Goal: Information Seeking & Learning: Learn about a topic

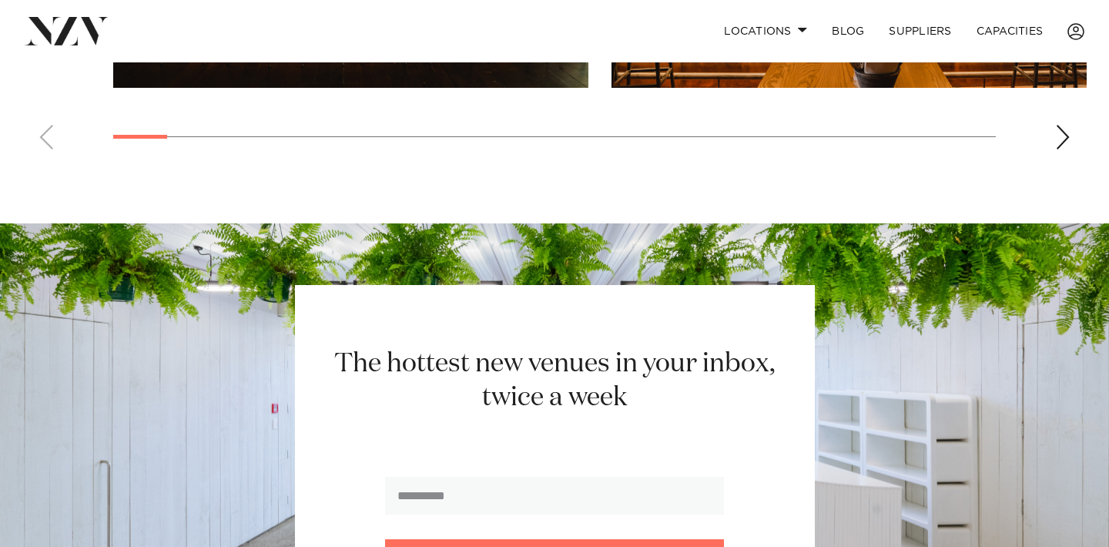
scroll to position [1222, 0]
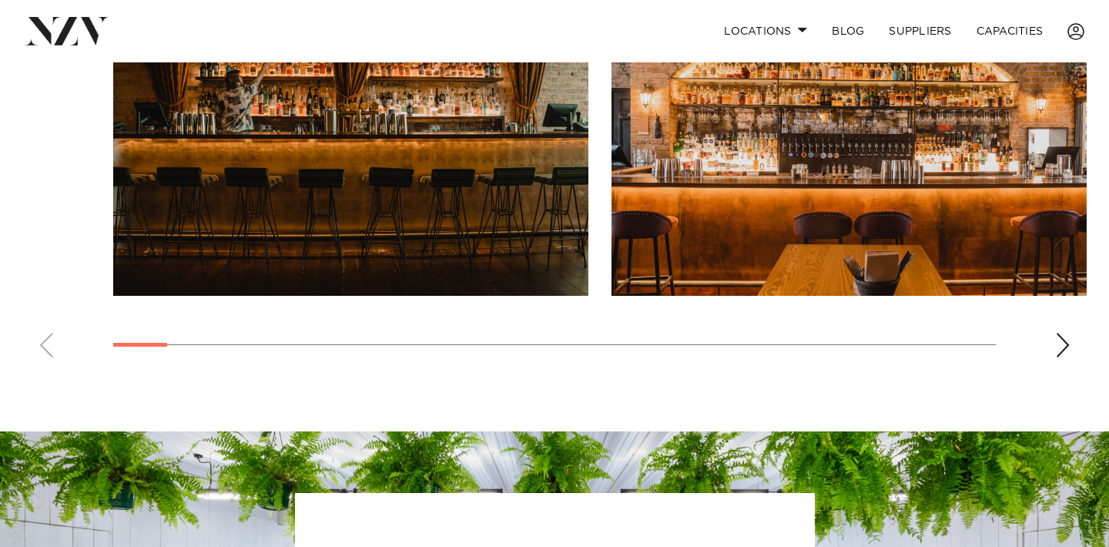
click at [1061, 340] on div "Next slide" at bounding box center [1062, 345] width 15 height 25
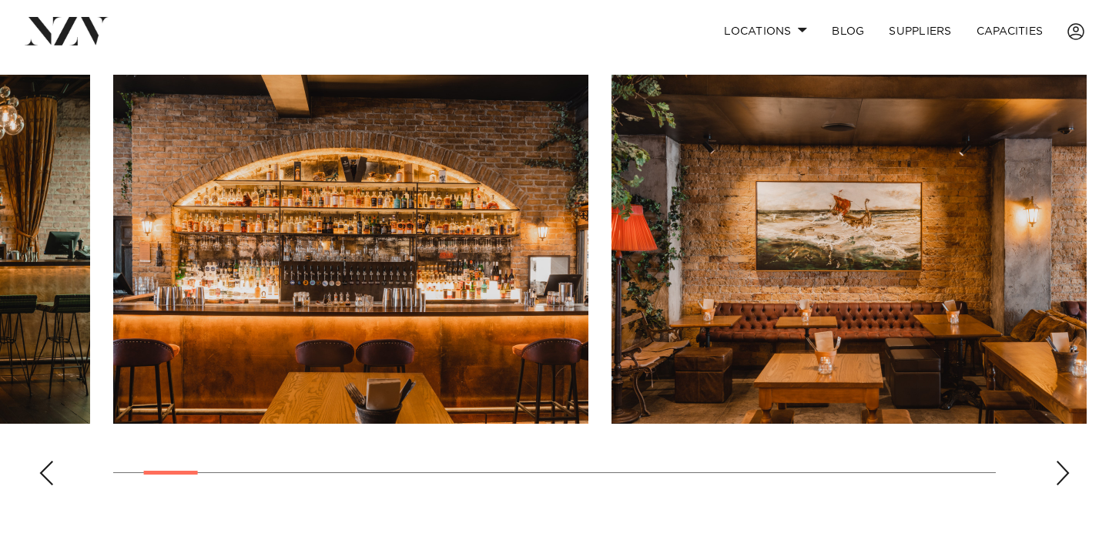
scroll to position [1118, 0]
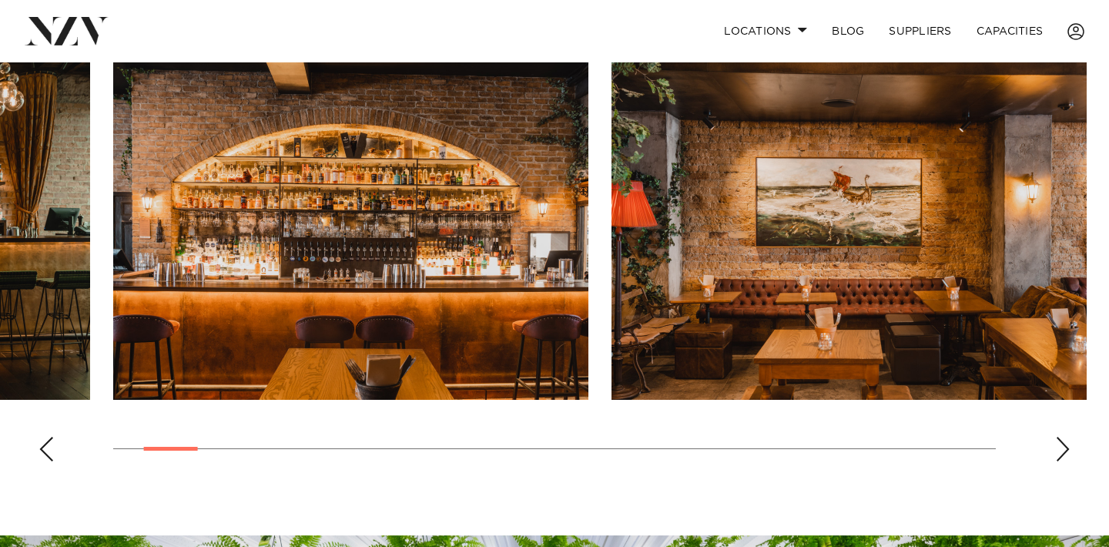
click at [1062, 452] on div "Next slide" at bounding box center [1062, 449] width 15 height 25
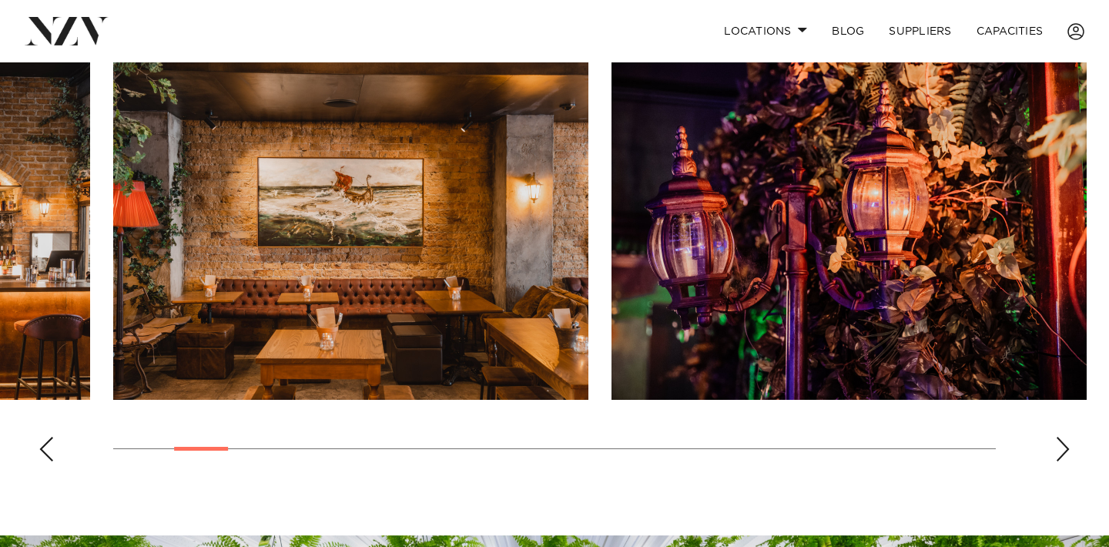
click at [1062, 452] on div "Next slide" at bounding box center [1062, 449] width 15 height 25
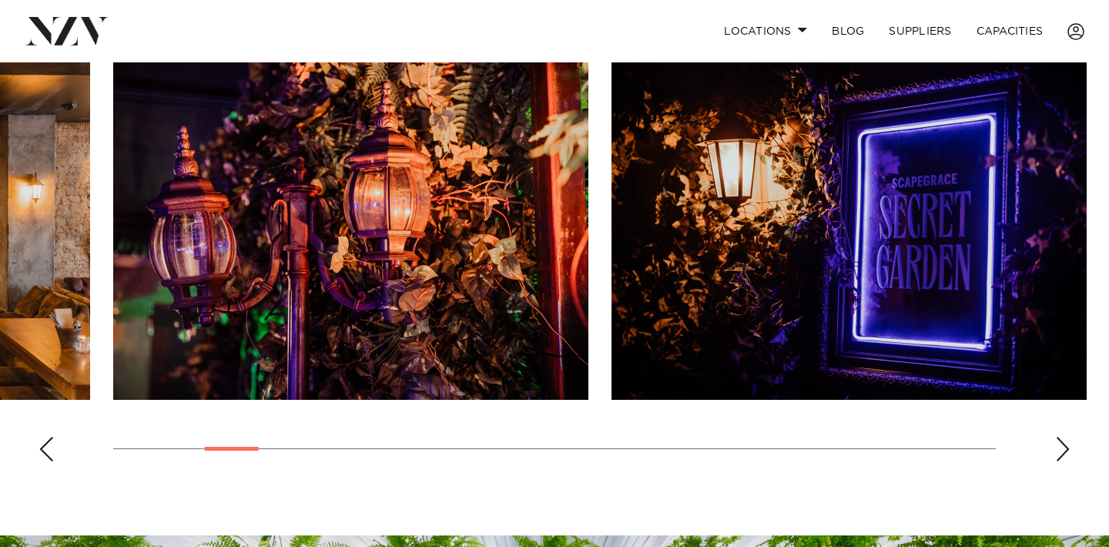
click at [1062, 452] on div "Next slide" at bounding box center [1062, 449] width 15 height 25
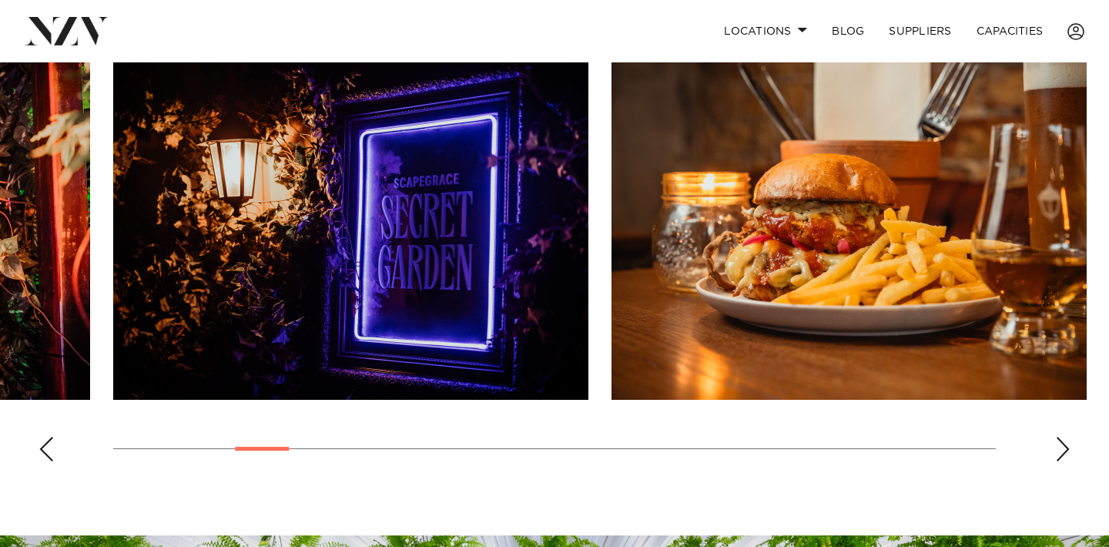
click at [1062, 452] on div "Next slide" at bounding box center [1062, 449] width 15 height 25
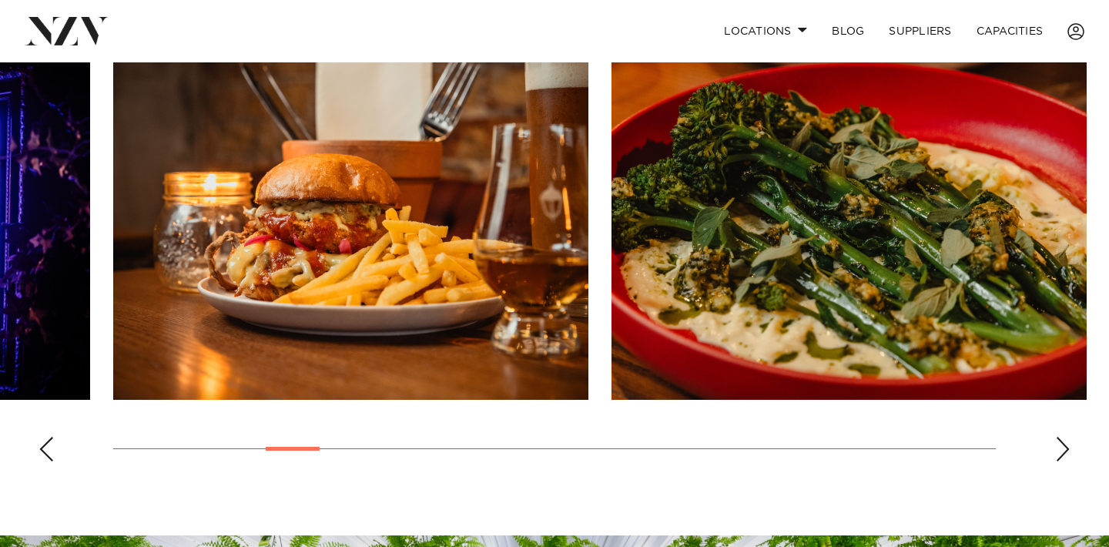
click at [1062, 452] on div "Next slide" at bounding box center [1062, 449] width 15 height 25
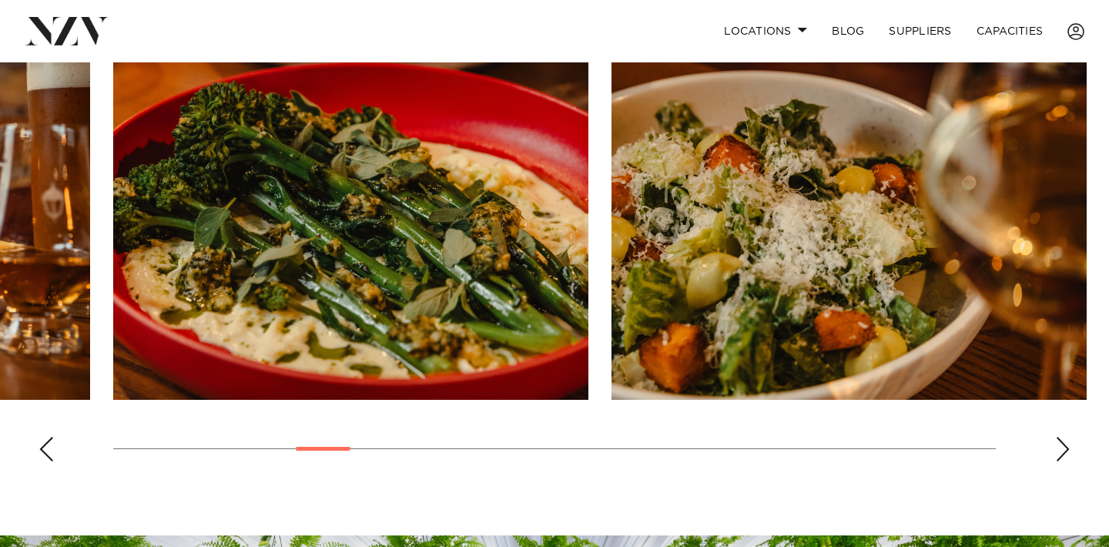
click at [1062, 452] on div "Next slide" at bounding box center [1062, 449] width 15 height 25
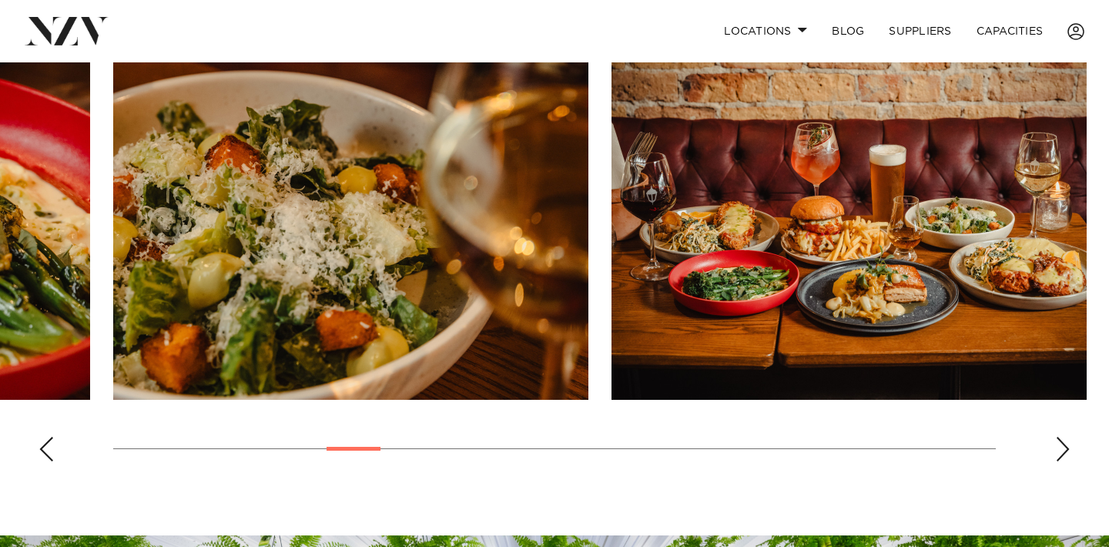
click at [1062, 450] on div "Next slide" at bounding box center [1062, 449] width 15 height 25
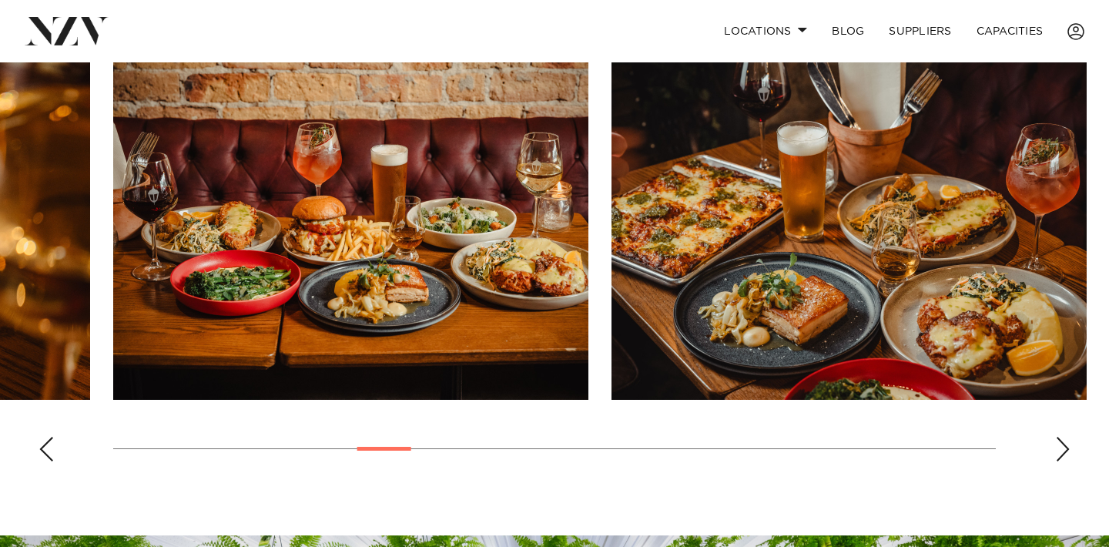
click at [1062, 450] on div "Next slide" at bounding box center [1062, 449] width 15 height 25
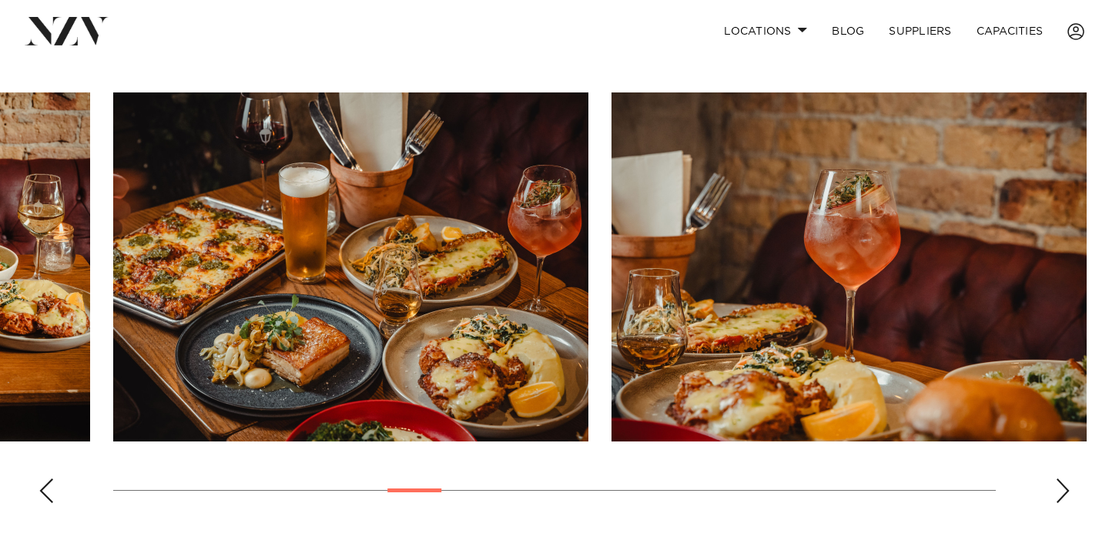
scroll to position [1077, 0]
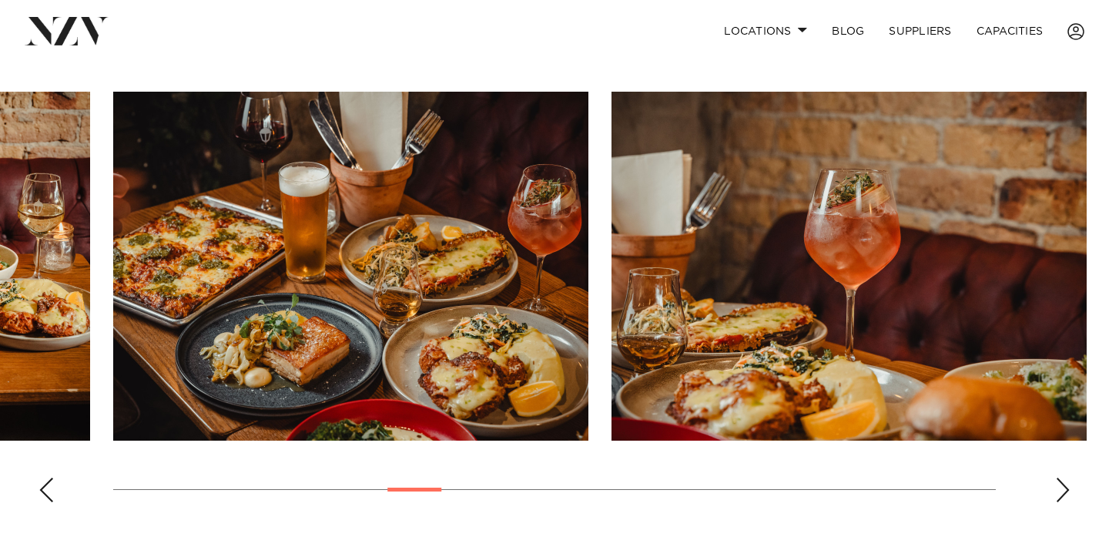
click at [1055, 495] on div "Next slide" at bounding box center [1062, 489] width 15 height 25
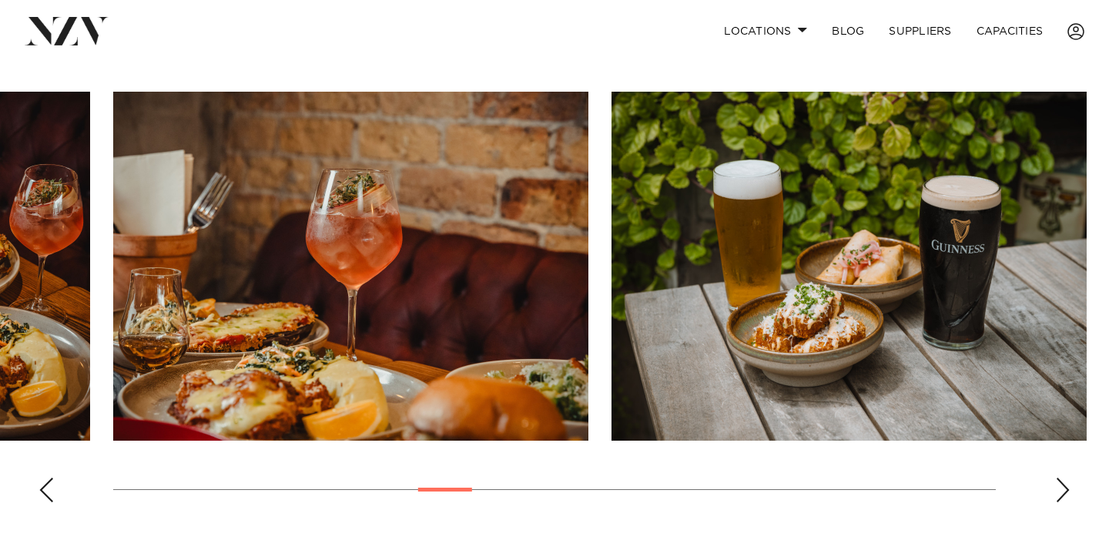
click at [1055, 495] on div "Next slide" at bounding box center [1062, 489] width 15 height 25
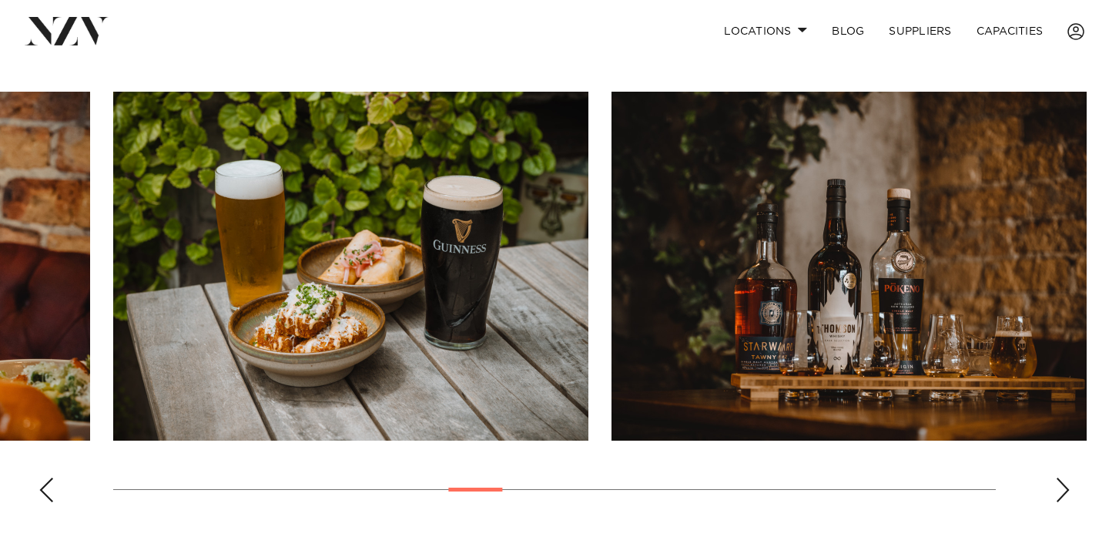
click at [1055, 495] on div "Next slide" at bounding box center [1062, 489] width 15 height 25
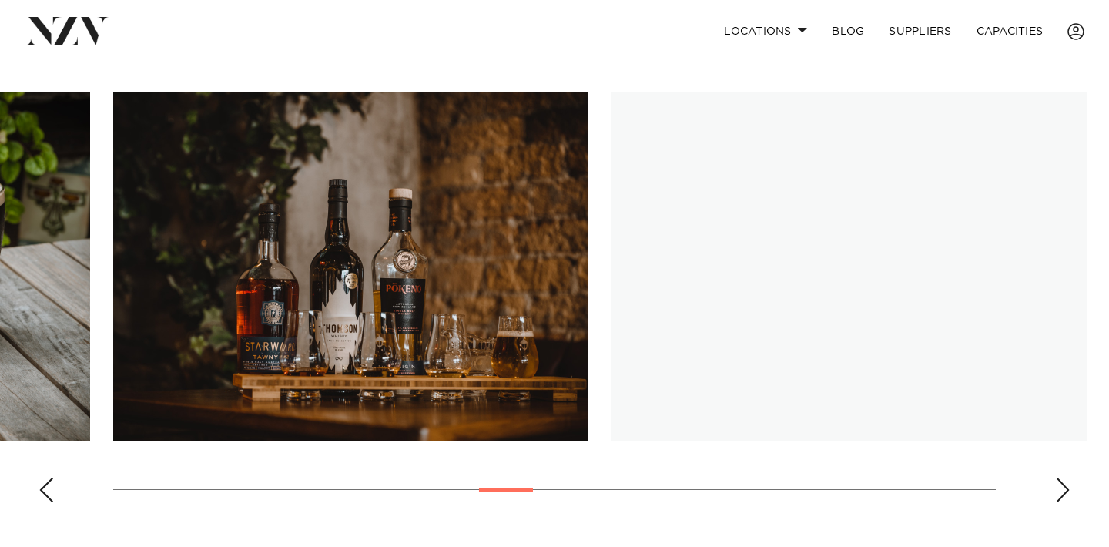
click at [1055, 495] on div "Next slide" at bounding box center [1062, 489] width 15 height 25
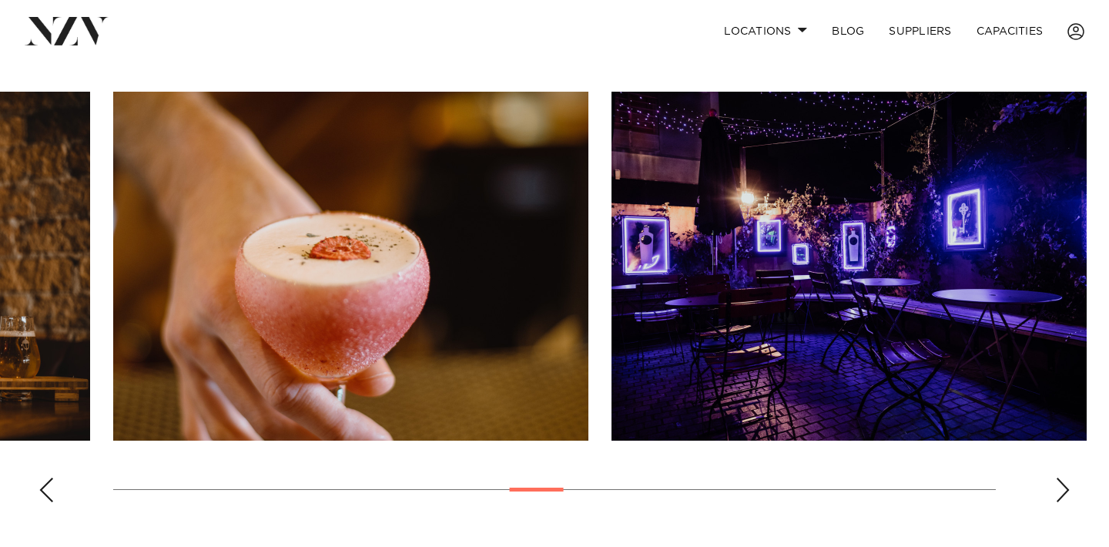
click at [1055, 495] on div "Next slide" at bounding box center [1062, 489] width 15 height 25
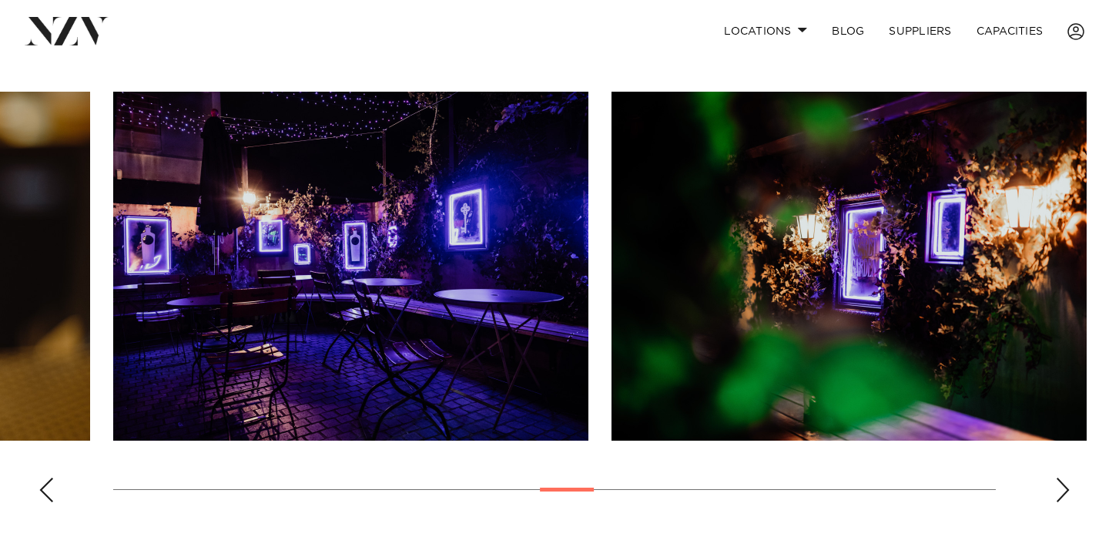
click at [1054, 493] on swiper-container at bounding box center [554, 303] width 1109 height 423
click at [1056, 490] on div "Next slide" at bounding box center [1062, 489] width 15 height 25
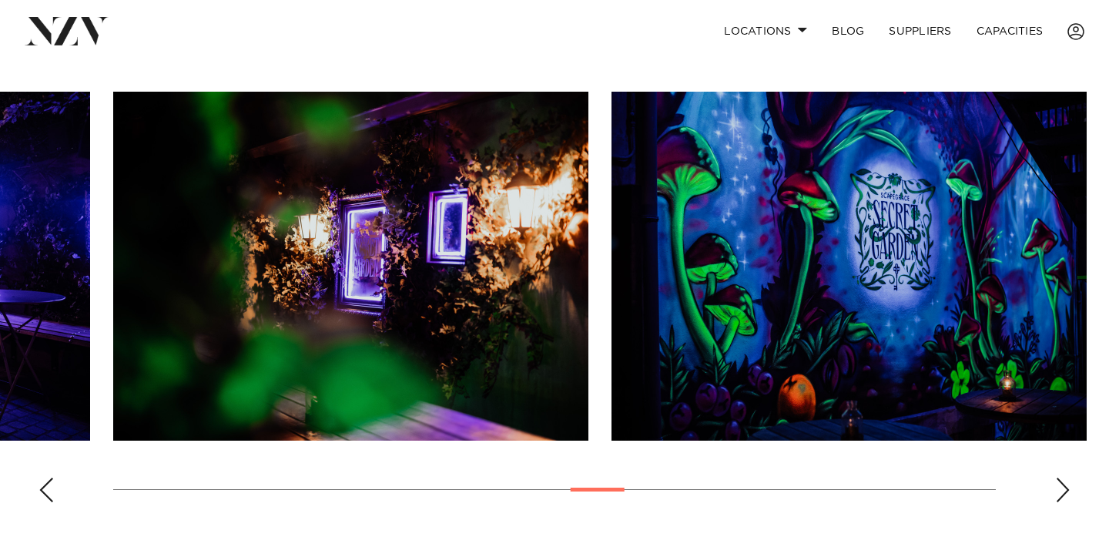
click at [1061, 487] on div "Next slide" at bounding box center [1062, 489] width 15 height 25
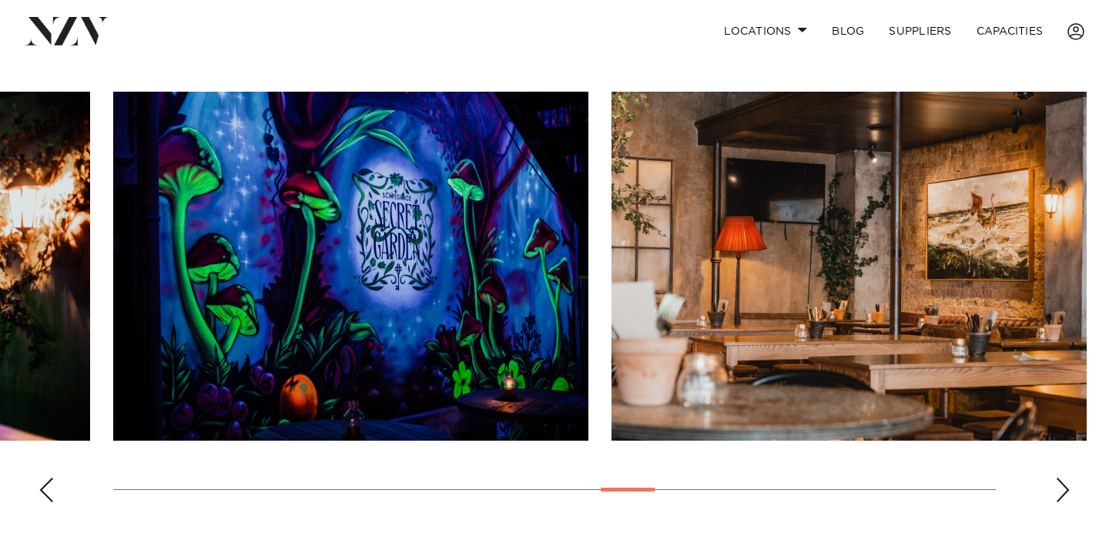
click at [1061, 487] on div "Next slide" at bounding box center [1062, 489] width 15 height 25
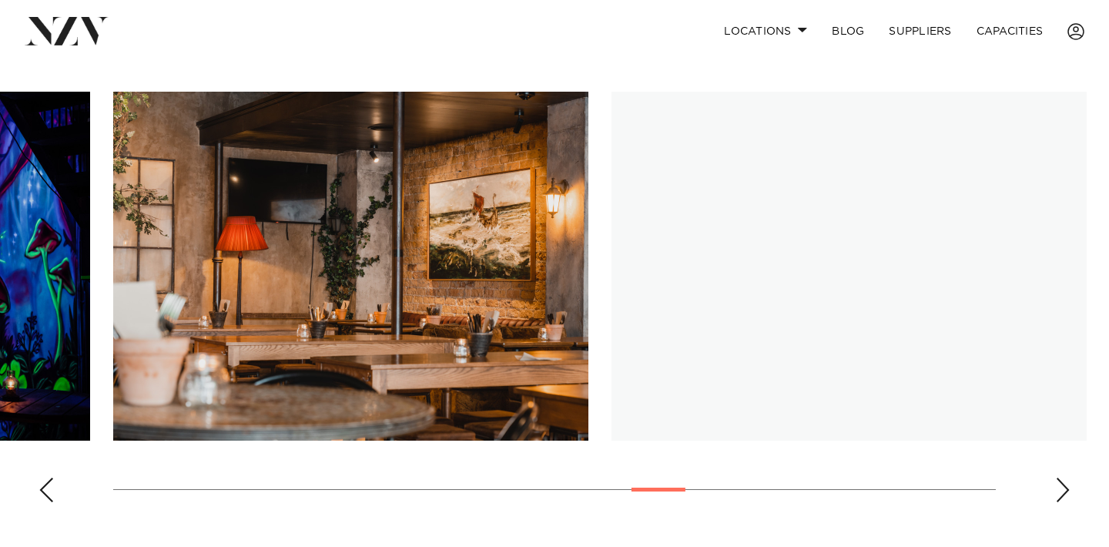
click at [1061, 487] on div "Next slide" at bounding box center [1062, 489] width 15 height 25
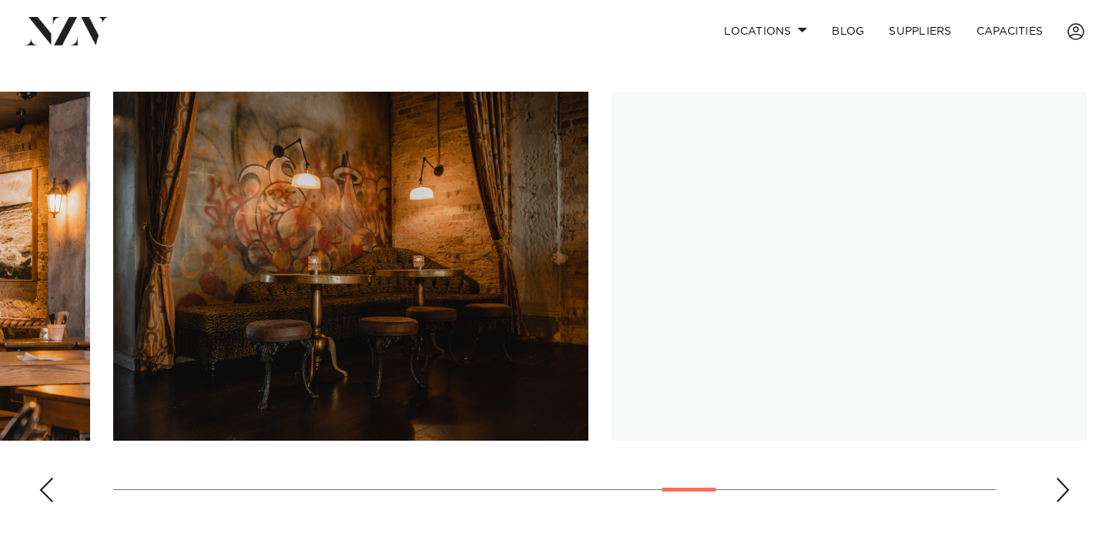
click at [1061, 487] on div "Next slide" at bounding box center [1062, 489] width 15 height 25
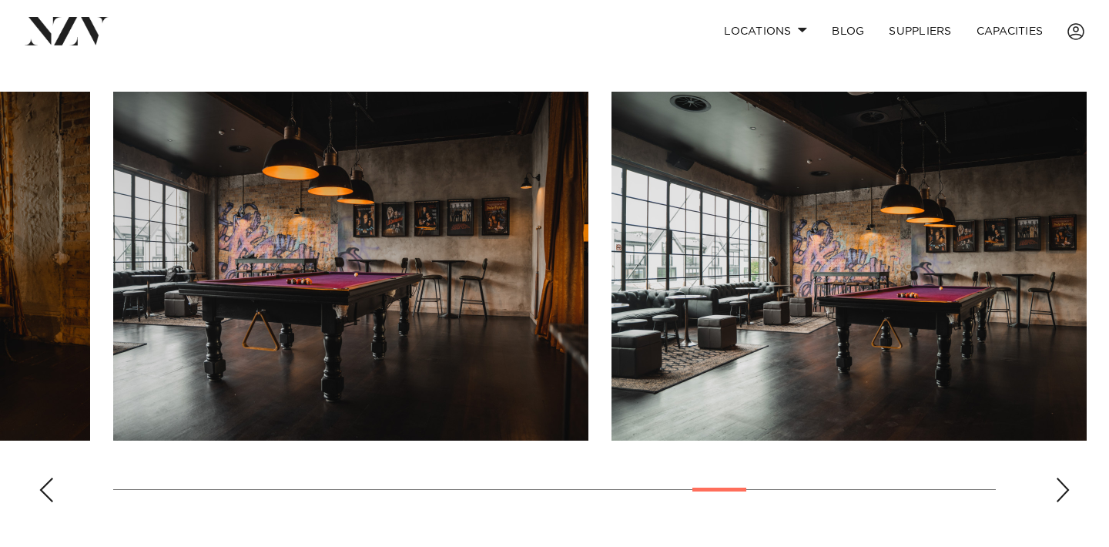
click at [1061, 487] on div "Next slide" at bounding box center [1062, 489] width 15 height 25
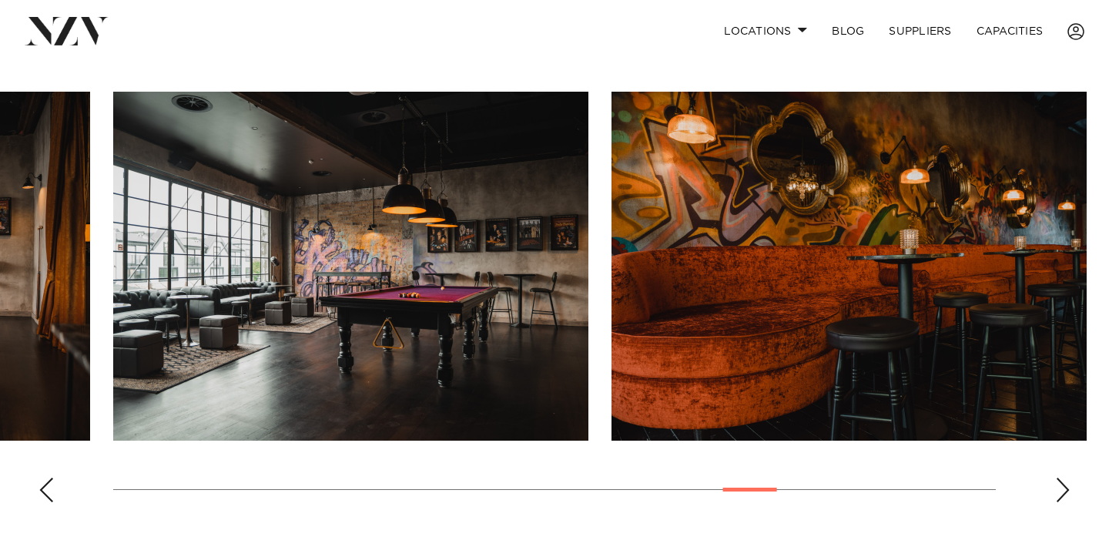
click at [1061, 487] on div "Next slide" at bounding box center [1062, 489] width 15 height 25
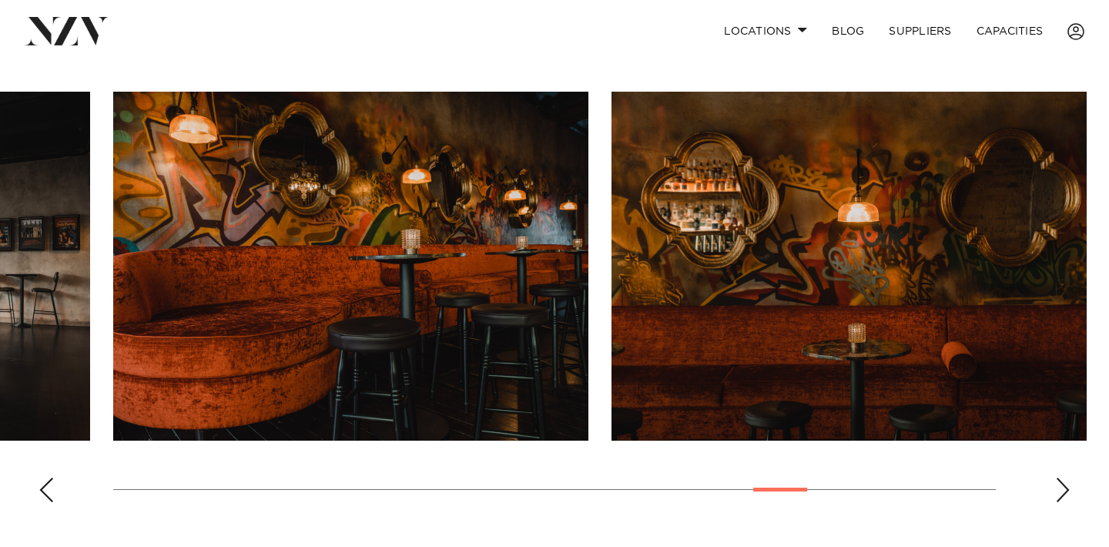
click at [1061, 487] on div "Next slide" at bounding box center [1062, 489] width 15 height 25
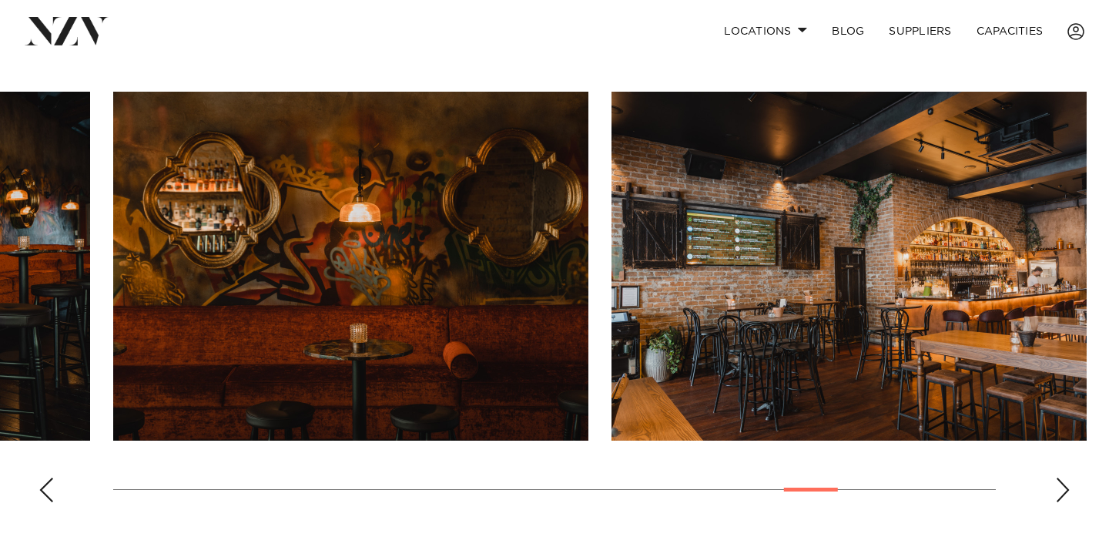
click at [1061, 487] on div "Next slide" at bounding box center [1062, 489] width 15 height 25
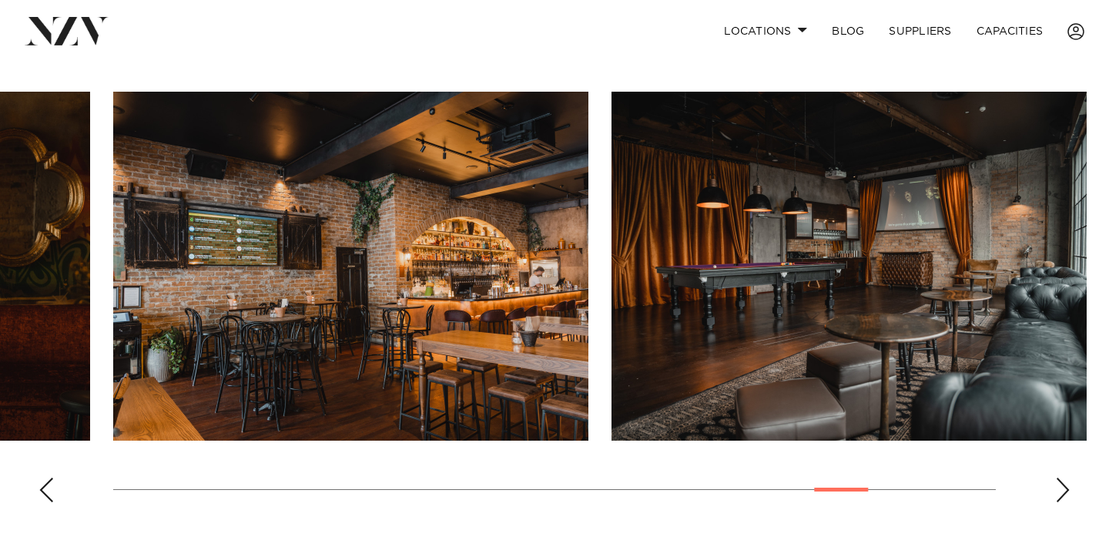
click at [1061, 487] on div "Next slide" at bounding box center [1062, 489] width 15 height 25
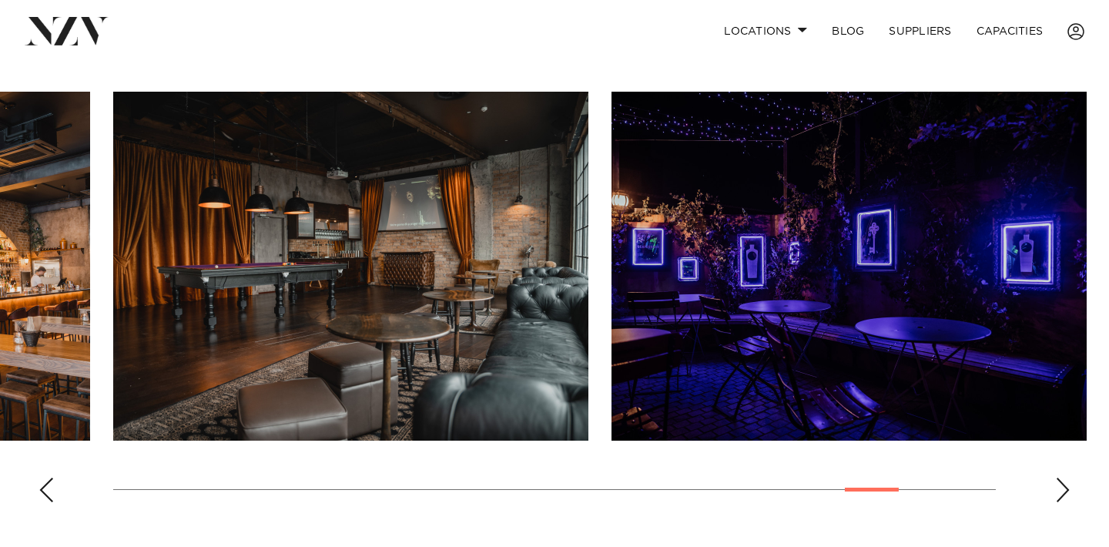
click at [1061, 487] on div "Next slide" at bounding box center [1062, 489] width 15 height 25
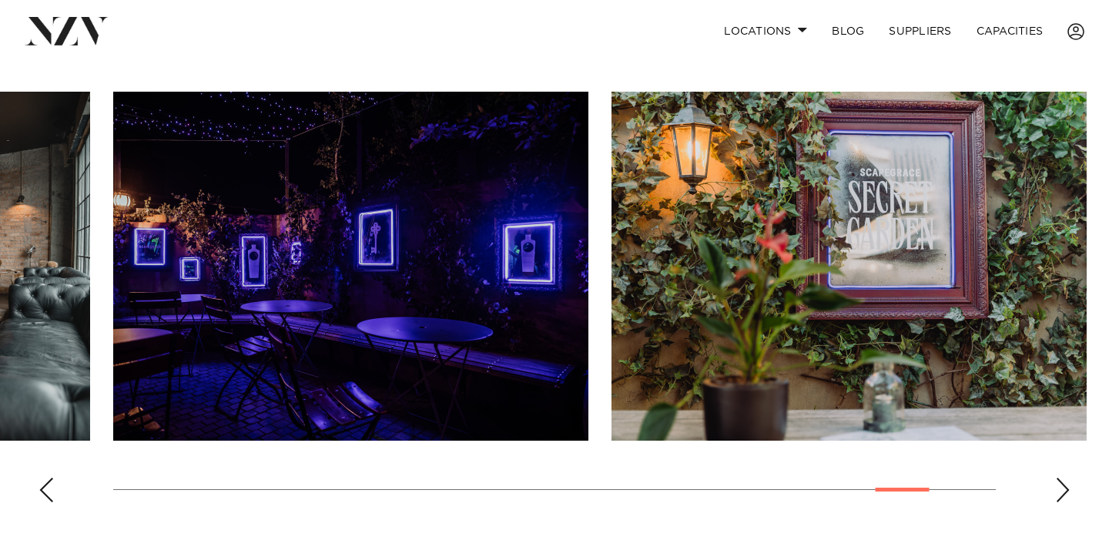
click at [1061, 487] on div "Next slide" at bounding box center [1062, 489] width 15 height 25
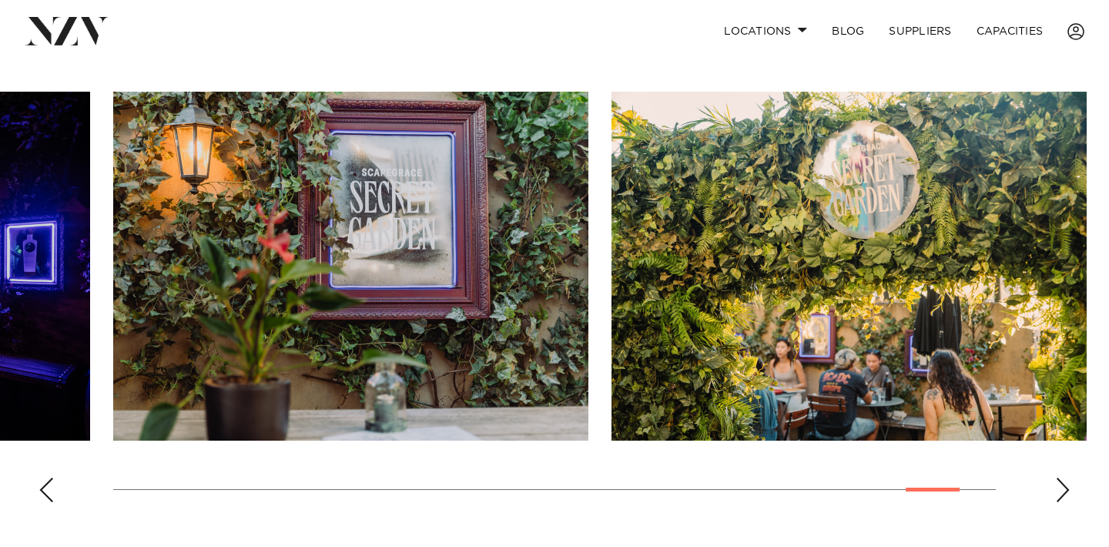
click at [1061, 487] on div "Next slide" at bounding box center [1062, 489] width 15 height 25
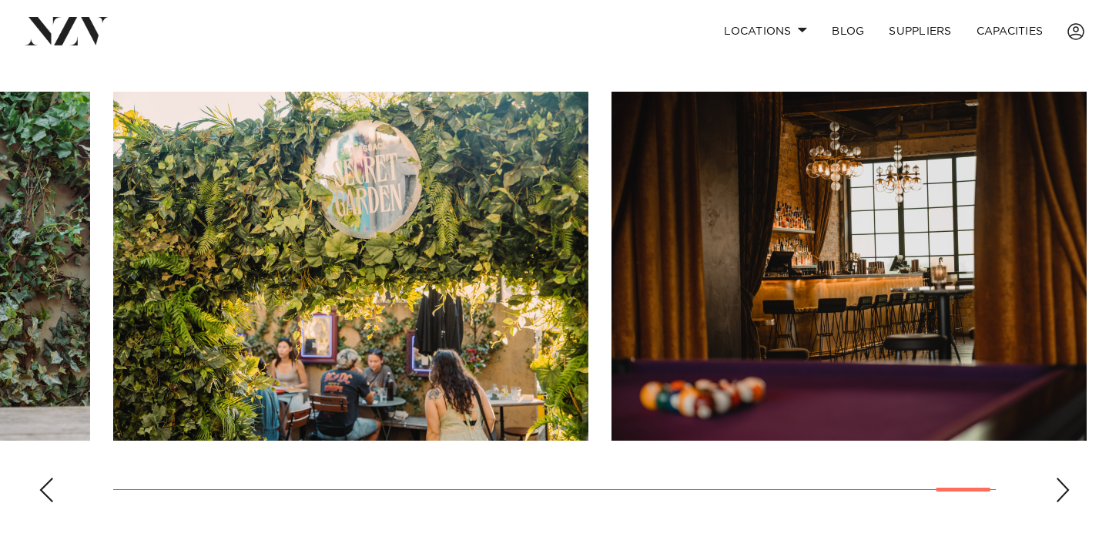
click at [1061, 487] on div "Next slide" at bounding box center [1062, 489] width 15 height 25
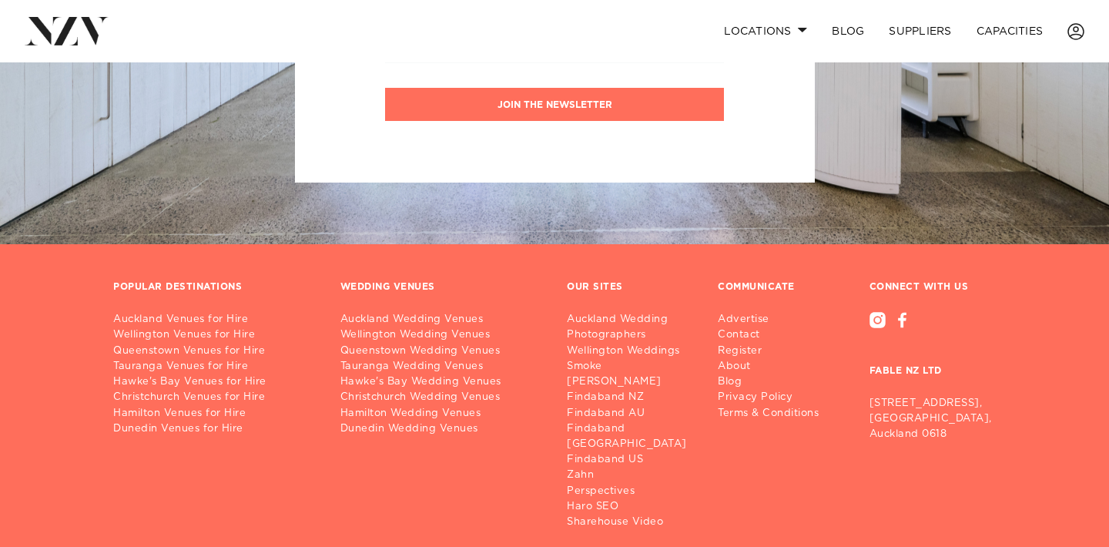
scroll to position [1969, 0]
